Goal: Find specific page/section: Find specific page/section

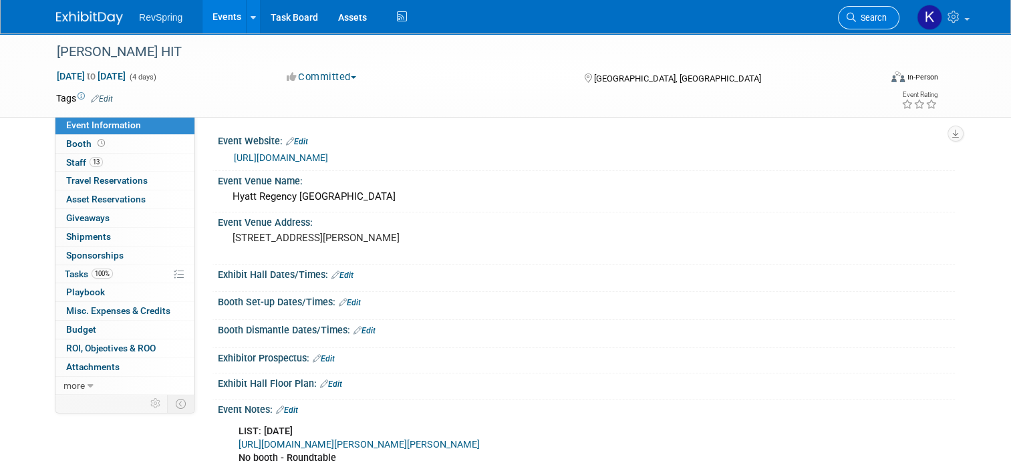
click at [886, 13] on span "Search" at bounding box center [871, 18] width 31 height 10
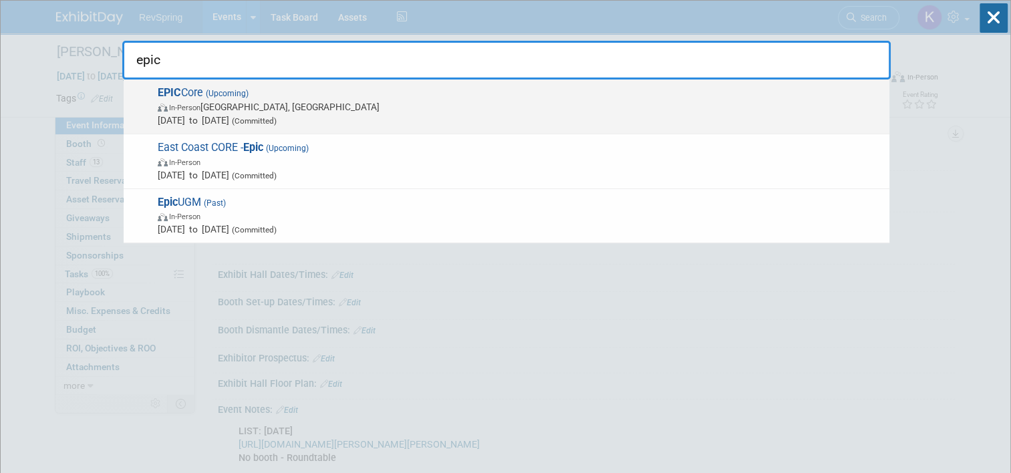
type input "epic"
click at [703, 79] on div "EPIC Core (Upcoming) In-Person [GEOGRAPHIC_DATA], [GEOGRAPHIC_DATA] [DATE] to […" at bounding box center [506, 106] width 765 height 55
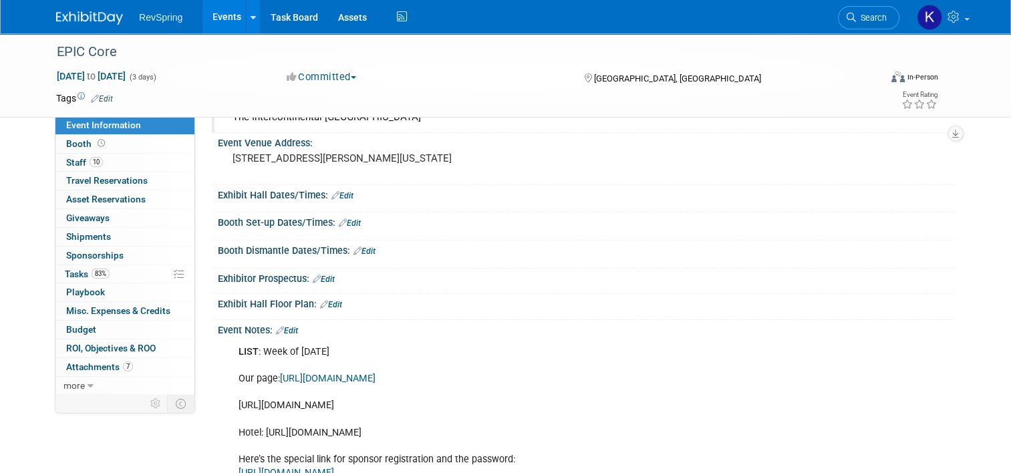
scroll to position [122, 0]
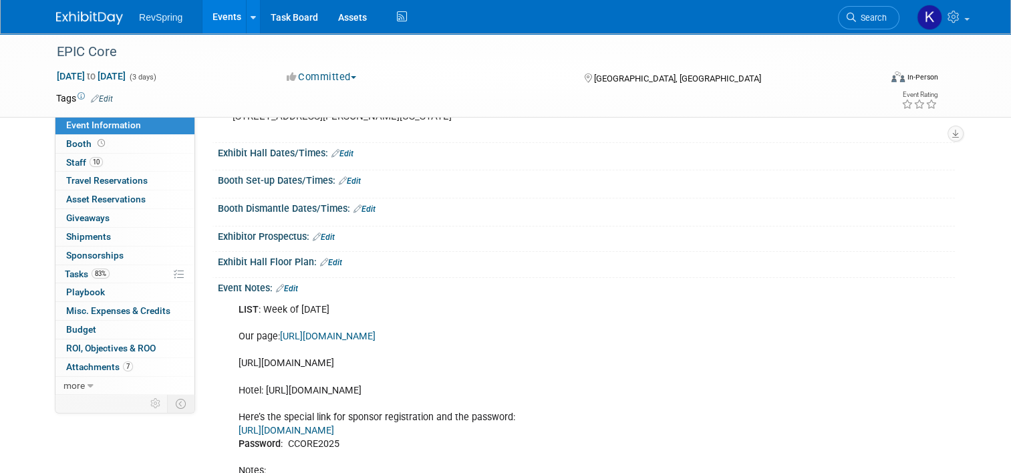
click at [342, 361] on div "LIST : Week of [DATE] Our page: [URL][DOMAIN_NAME] [URL][DOMAIN_NAME] Hotel: [U…" at bounding box center [520, 404] width 582 height 214
click at [342, 361] on div "LIST : Week of July 28 Our page: https://whova.com/xems/engage/sponsor/eccfm_20…" at bounding box center [520, 404] width 582 height 214
copy div "https://docs.google.com/spreadsheets/d/1PiYbdlkT8dop9SJ4xENhZWlkiVV5jB5MRWbmzUO…"
click at [881, 20] on span "Search" at bounding box center [871, 18] width 31 height 10
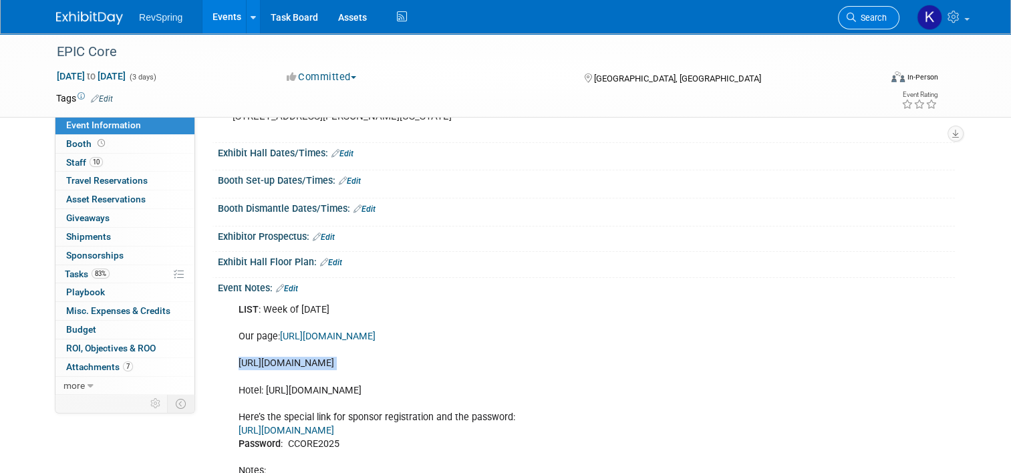
scroll to position [0, 0]
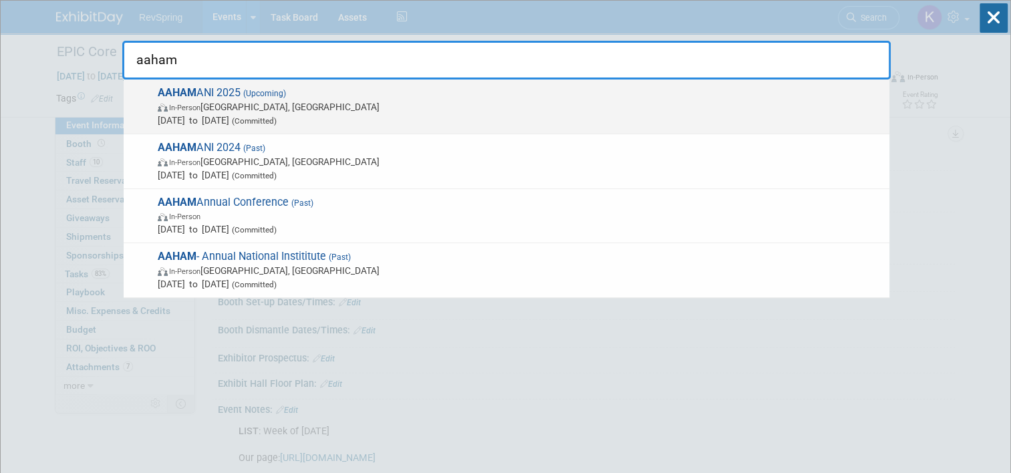
type input "aaham"
click at [671, 102] on span "In-Person Baltimore, MD" at bounding box center [520, 106] width 725 height 13
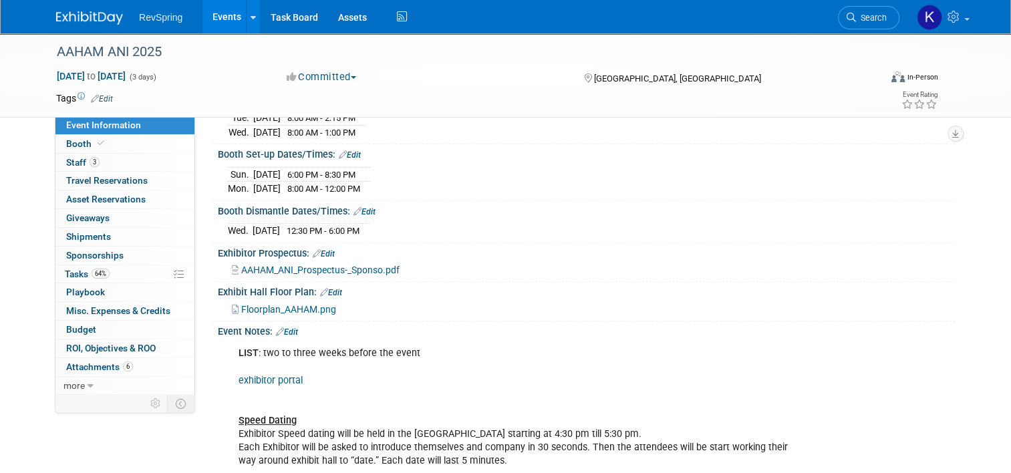
scroll to position [174, 0]
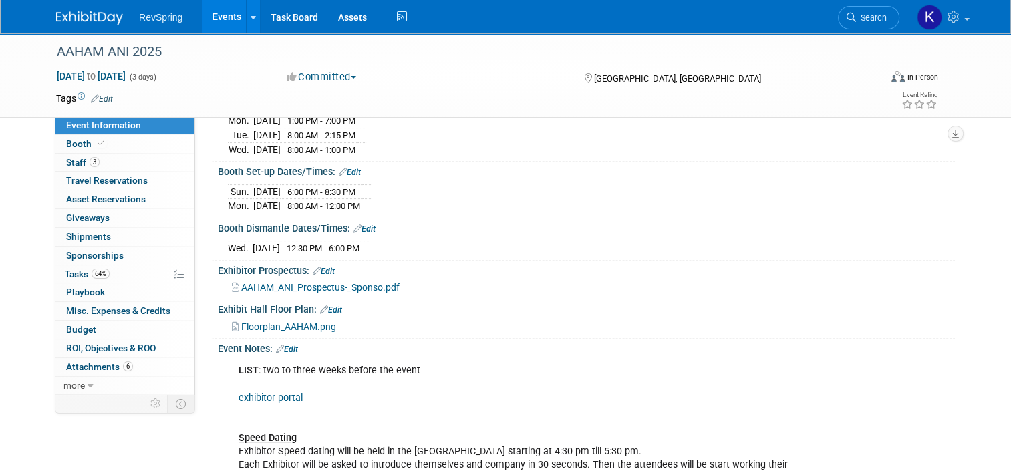
click at [285, 345] on link "Edit" at bounding box center [287, 349] width 22 height 9
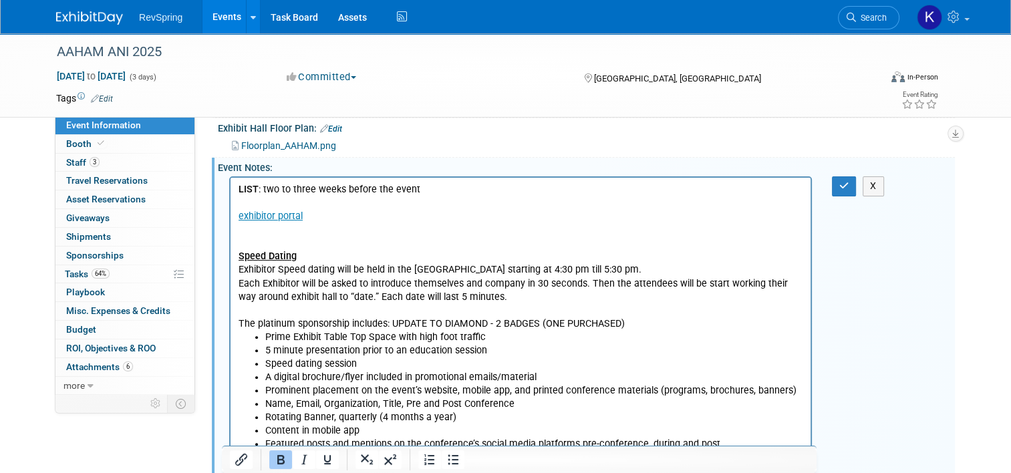
scroll to position [572, 0]
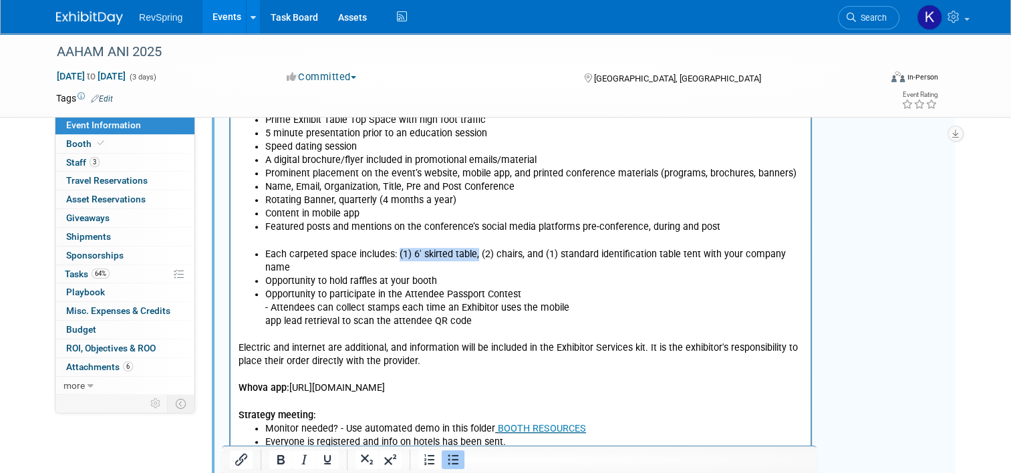
drag, startPoint x: 475, startPoint y: 253, endPoint x: 397, endPoint y: 256, distance: 77.6
click at [397, 256] on li "Each carpeted space includes: (1) 6' skirted table, (2) chairs, and (1) standar…" at bounding box center [534, 261] width 538 height 27
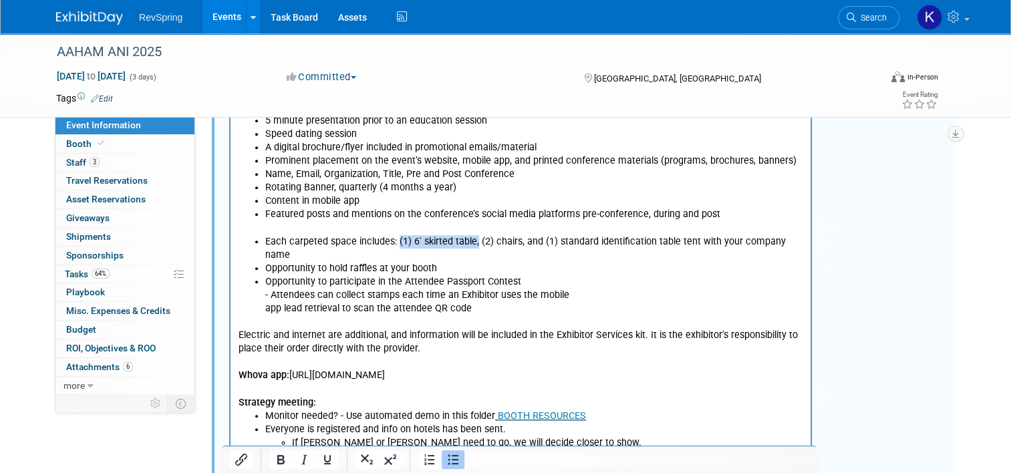
scroll to position [582, 0]
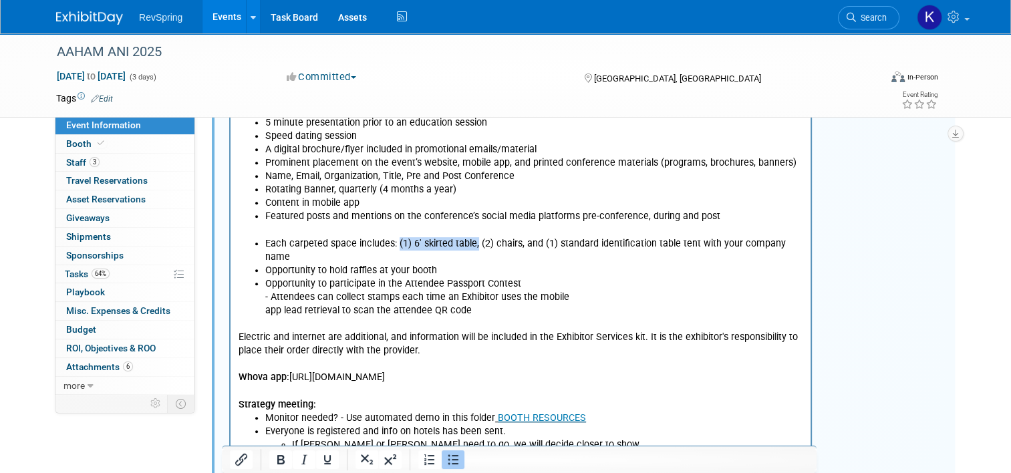
click at [396, 242] on li "Each carpeted space includes: (1) 6' skirted table, (2) chairs, and (1) standar…" at bounding box center [534, 251] width 538 height 27
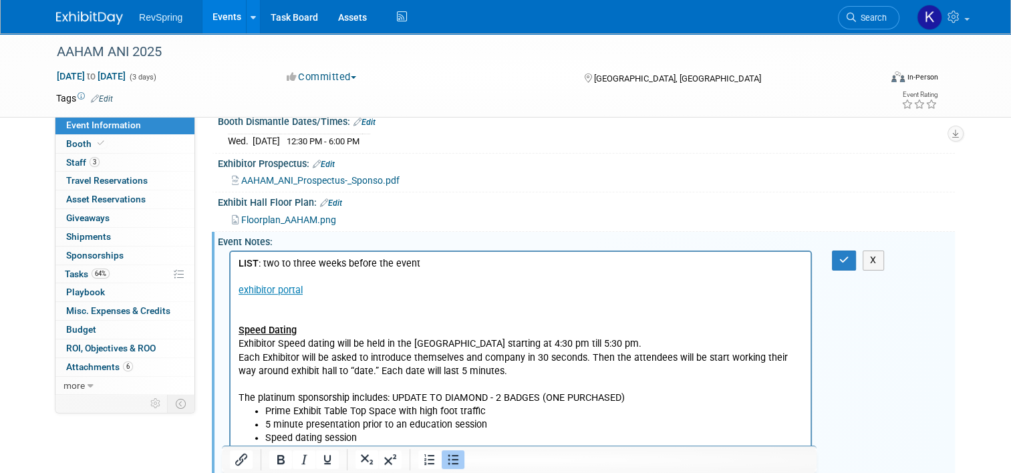
scroll to position [280, 0]
click at [848, 256] on icon "button" at bounding box center [844, 260] width 10 height 9
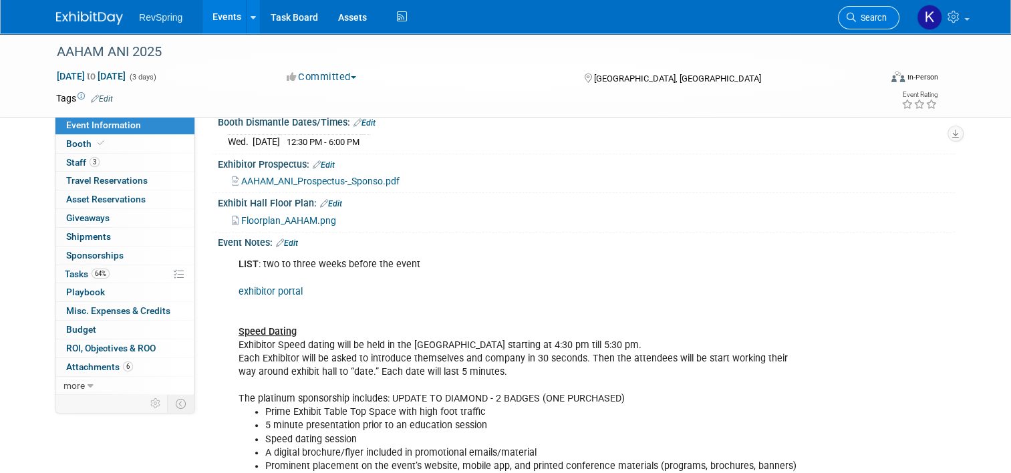
click at [869, 21] on span "Search" at bounding box center [871, 18] width 31 height 10
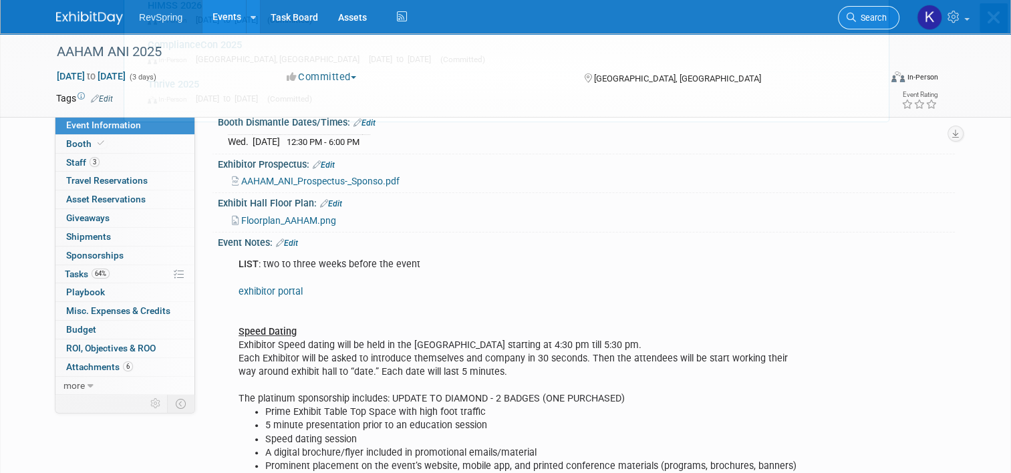
scroll to position [0, 0]
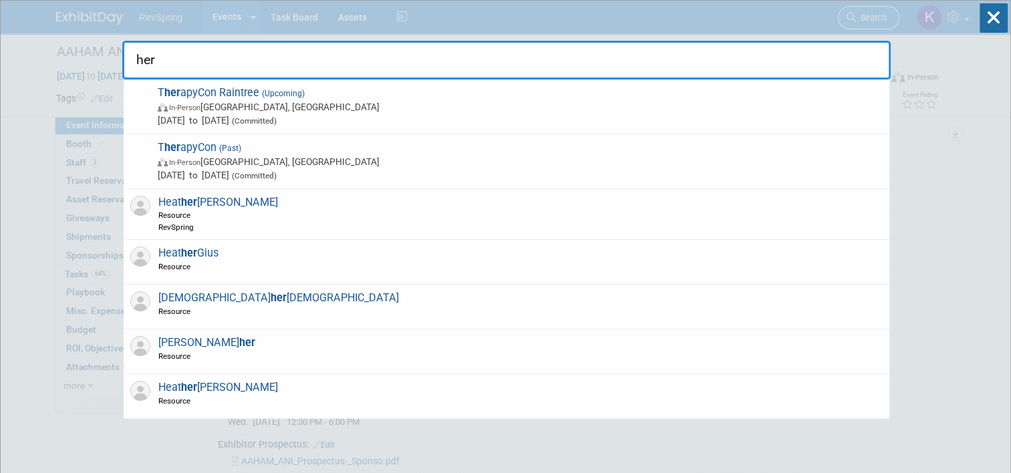
type input "he"
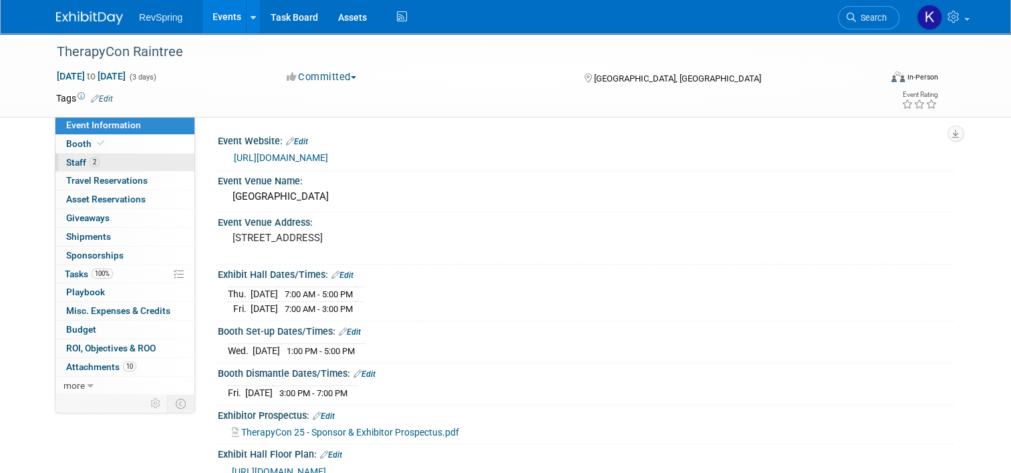
click at [114, 156] on link "2 Staff 2" at bounding box center [124, 163] width 139 height 18
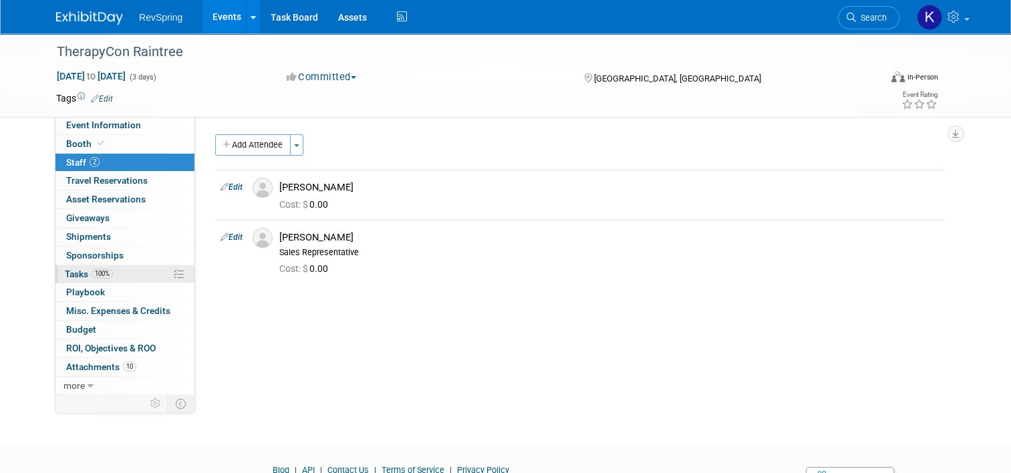
click at [130, 271] on link "100% Tasks 100%" at bounding box center [124, 274] width 139 height 18
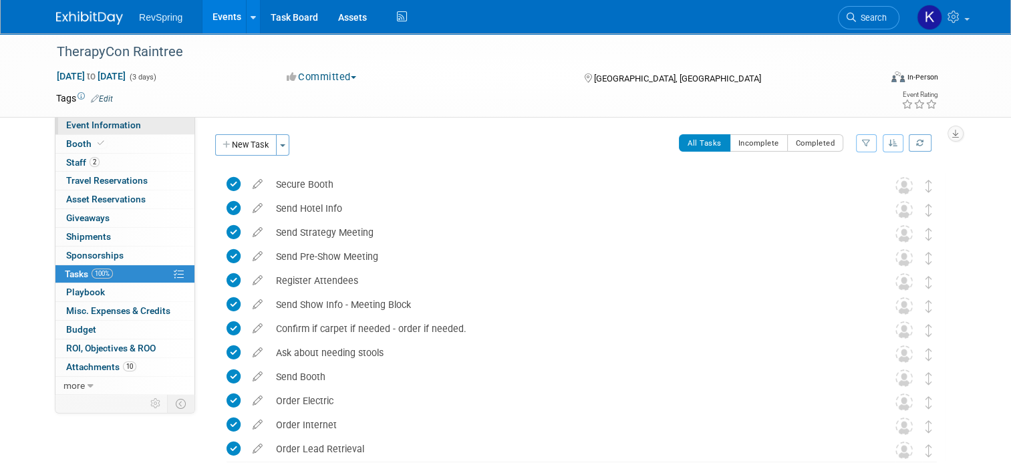
click at [150, 131] on link "Event Information" at bounding box center [124, 125] width 139 height 18
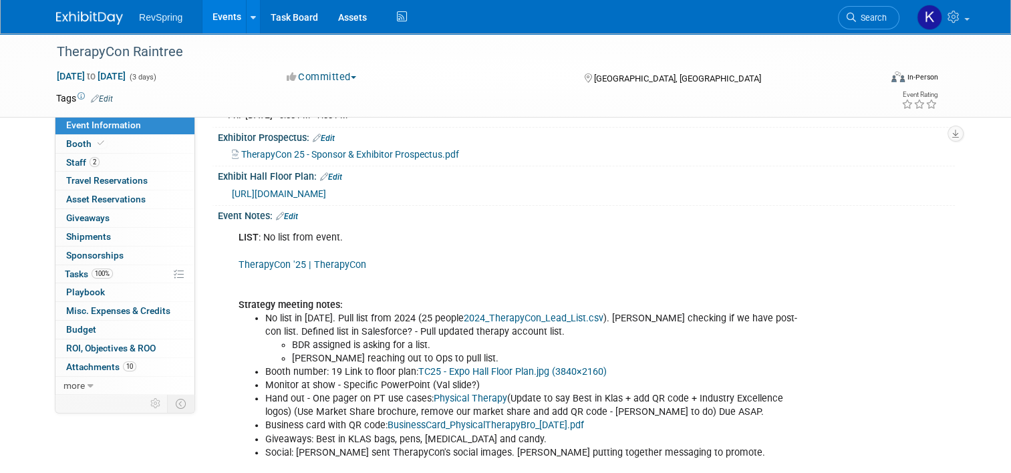
scroll to position [278, 0]
click at [333, 260] on link "TherapyCon '25 | TherapyCon" at bounding box center [302, 264] width 128 height 11
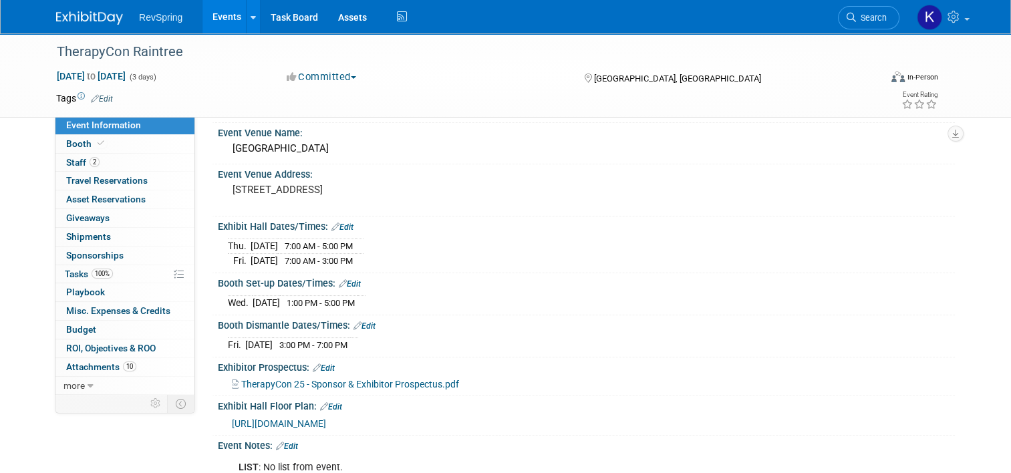
scroll to position [45, 0]
